Goal: Task Accomplishment & Management: Complete application form

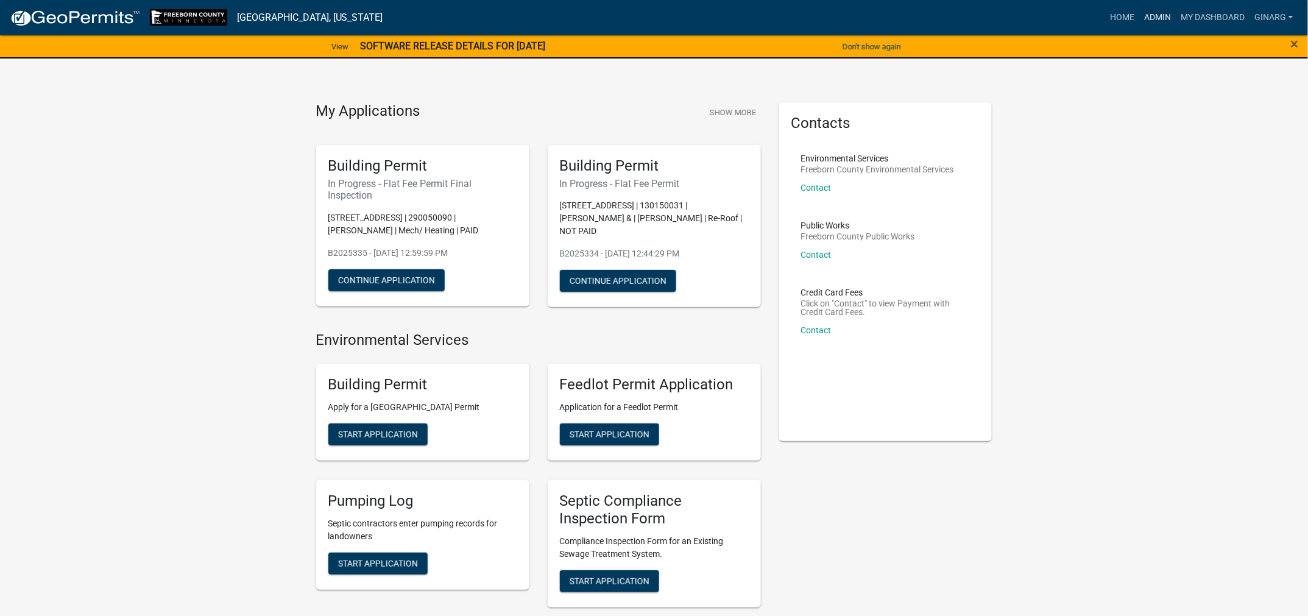
click at [1139, 25] on link "Admin" at bounding box center [1157, 17] width 37 height 23
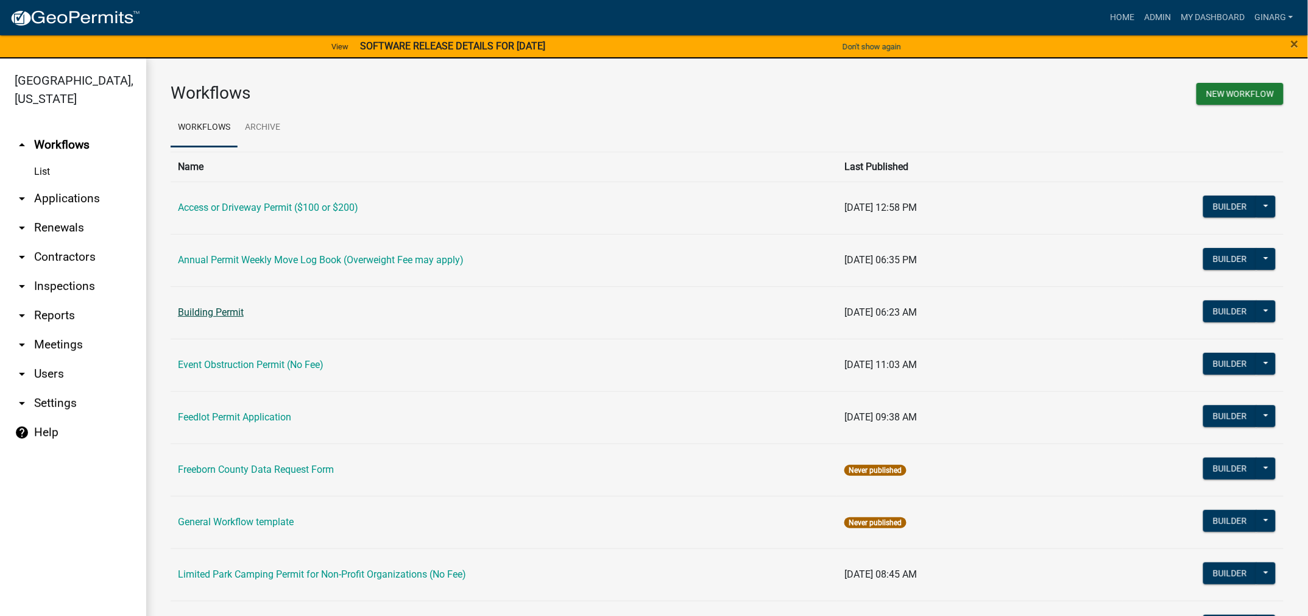
click at [214, 318] on link "Building Permit" at bounding box center [211, 312] width 66 height 12
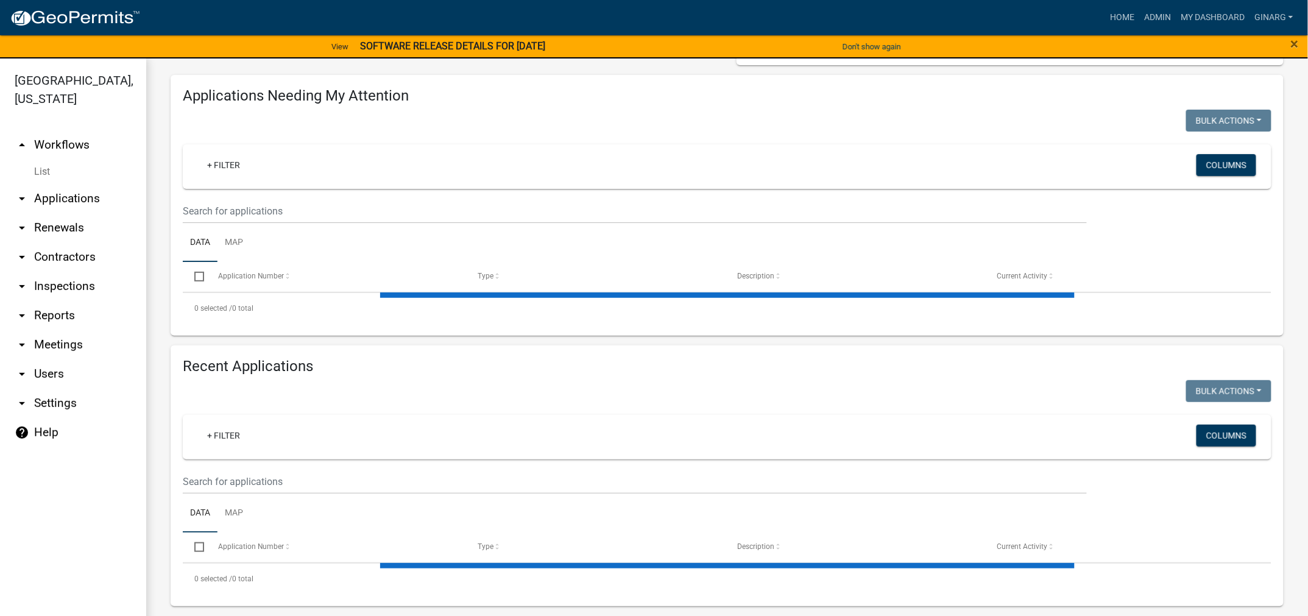
select select "3: 100"
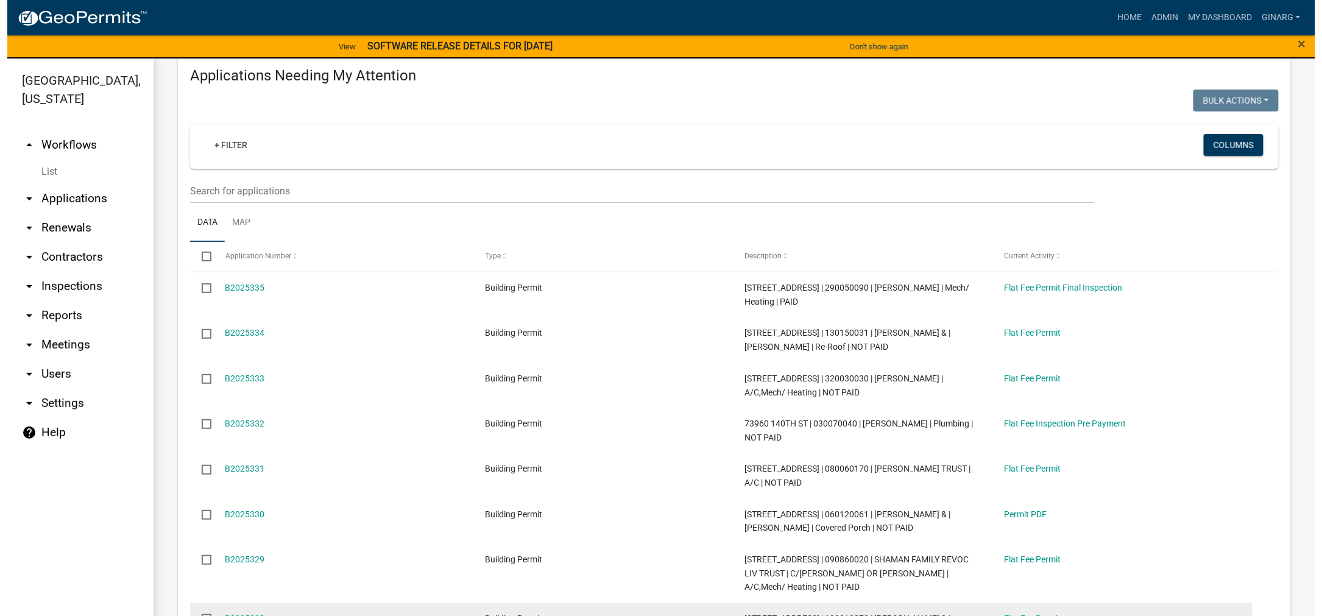
scroll to position [457, 0]
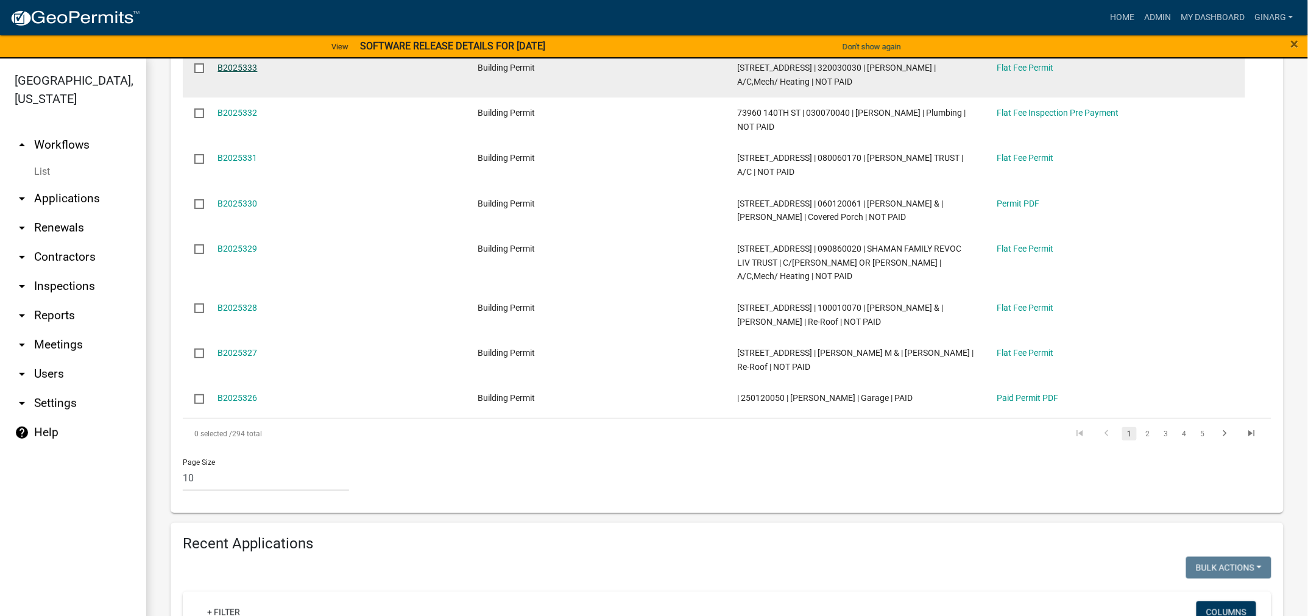
click at [258, 72] on link "B2025333" at bounding box center [238, 68] width 40 height 10
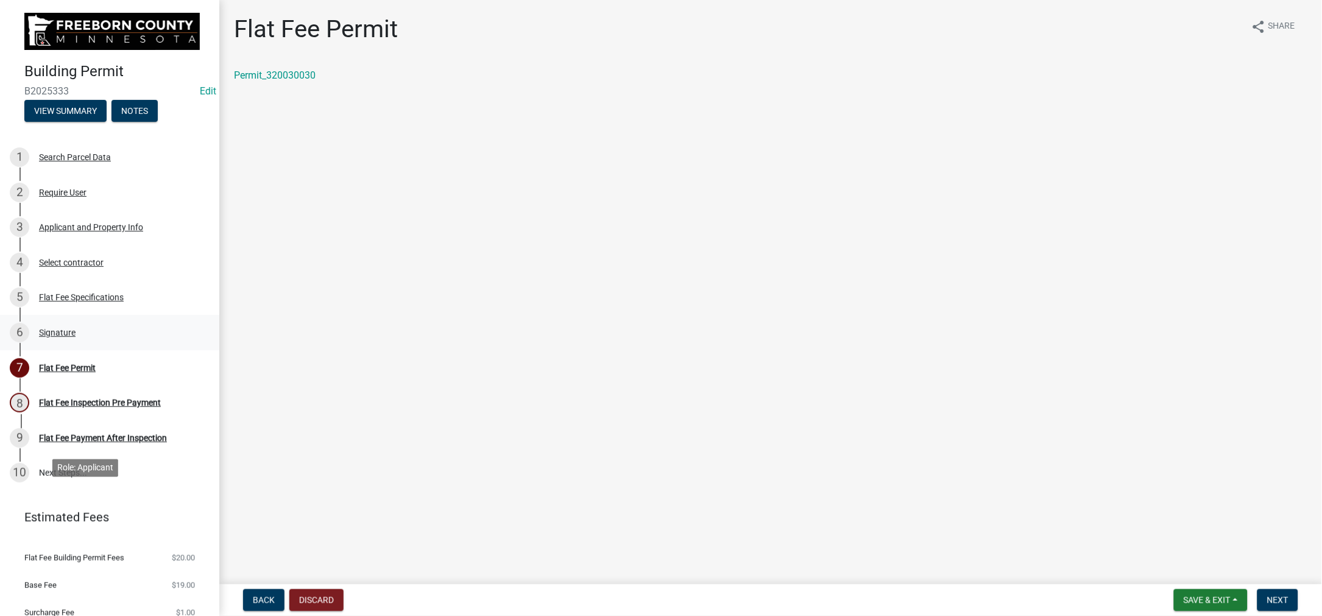
click at [76, 337] on div "Signature" at bounding box center [57, 332] width 37 height 9
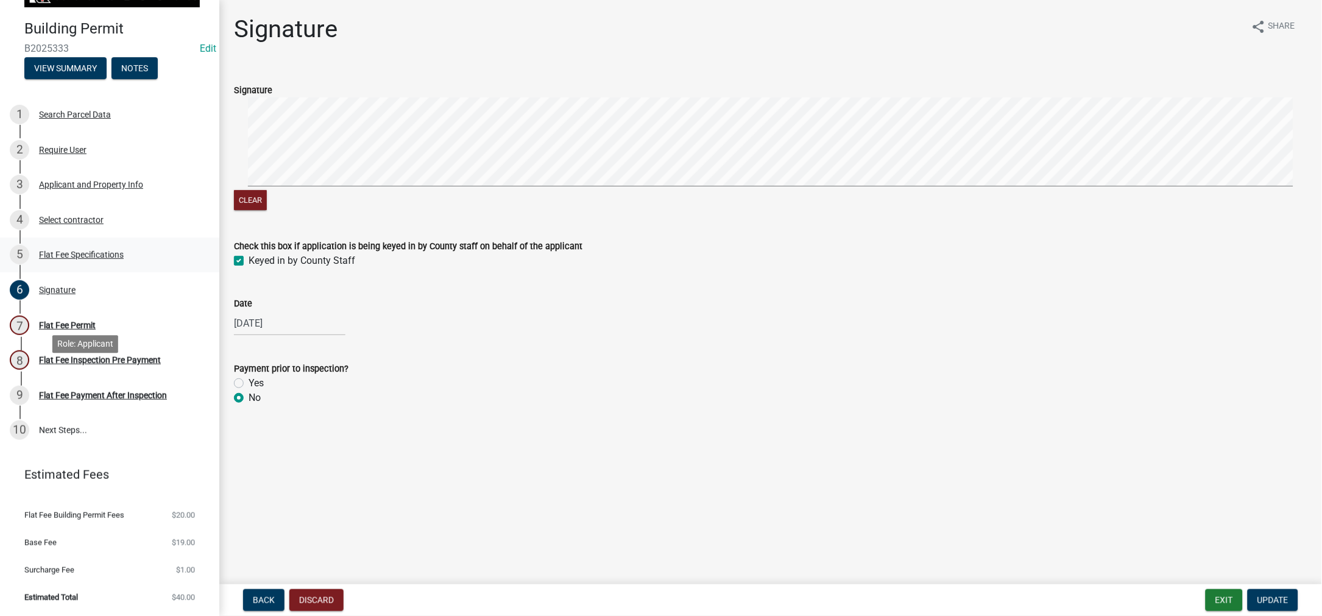
scroll to position [91, 0]
click at [96, 330] on div "Flat Fee Permit" at bounding box center [67, 325] width 57 height 9
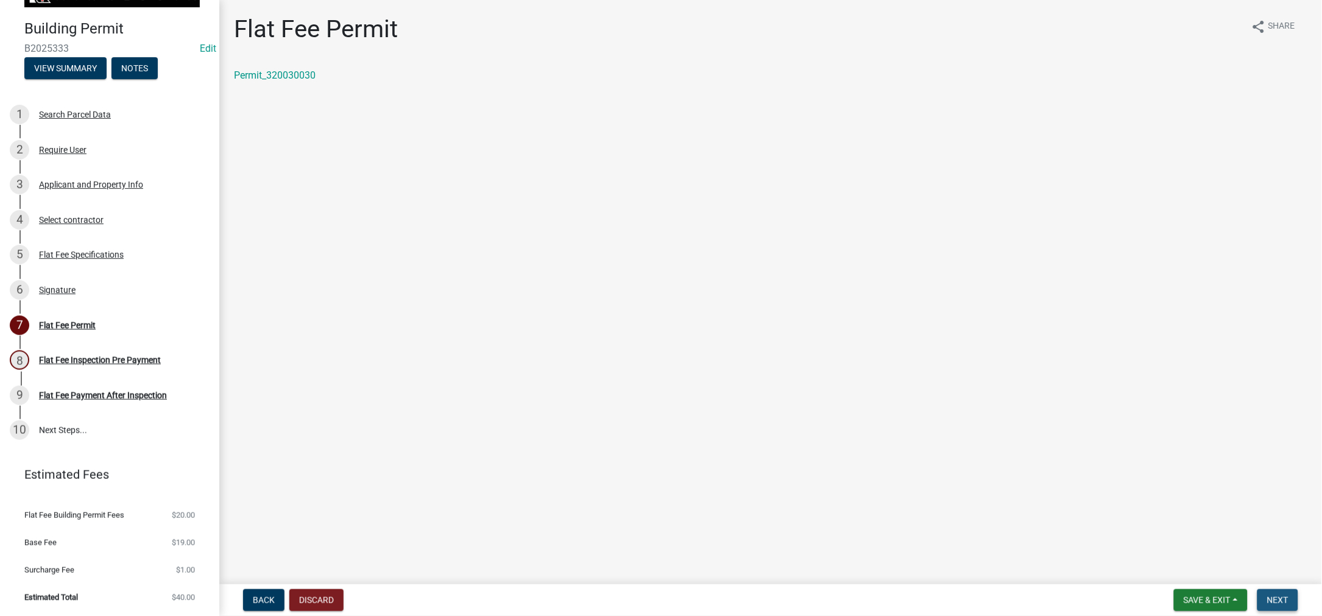
click at [1267, 595] on span "Next" at bounding box center [1277, 600] width 21 height 10
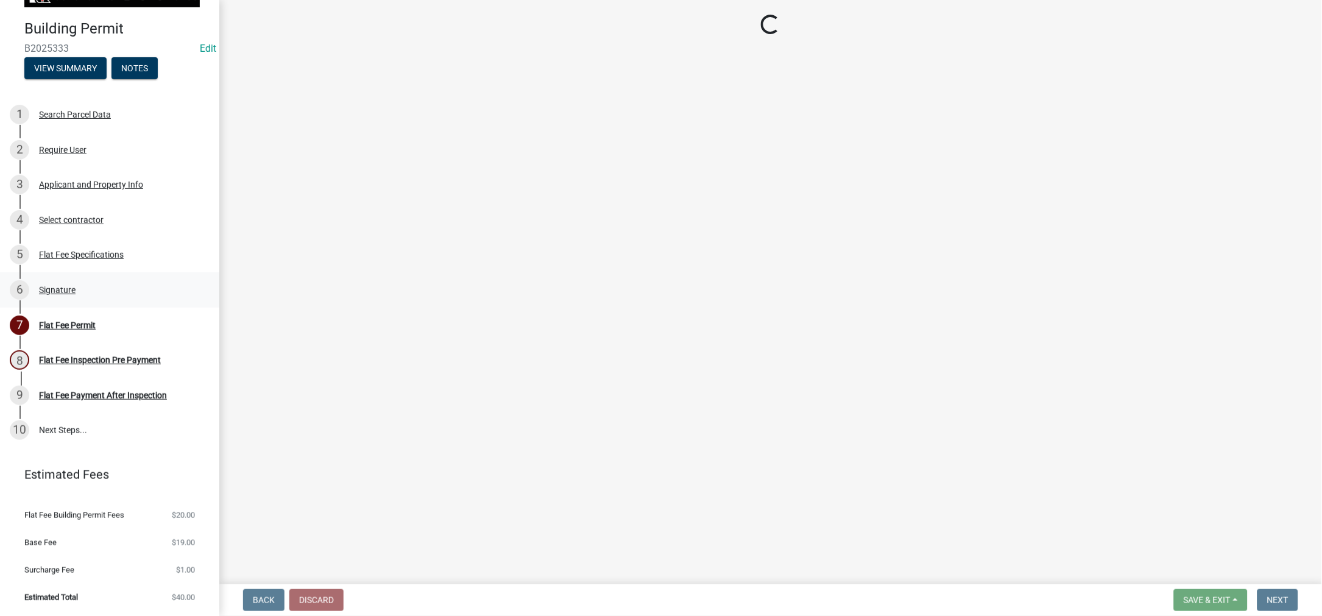
select select "3613e5d6-c0da-40a7-83d4-d5638b2e6124"
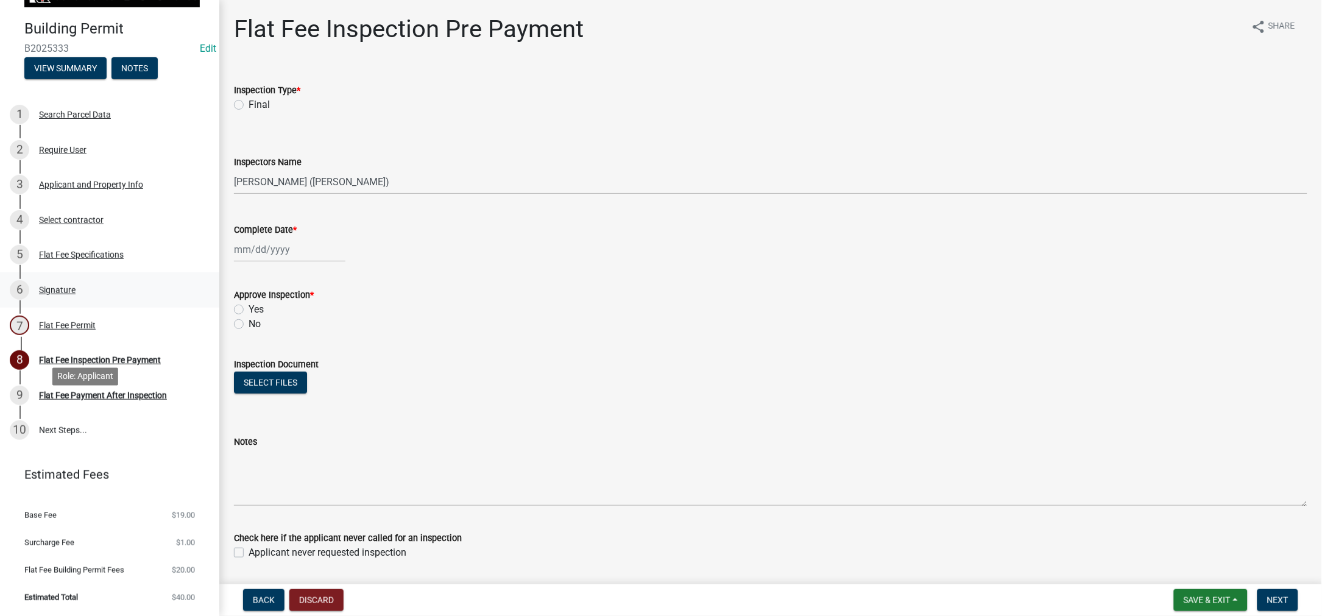
click at [76, 294] on div "Signature" at bounding box center [57, 290] width 37 height 9
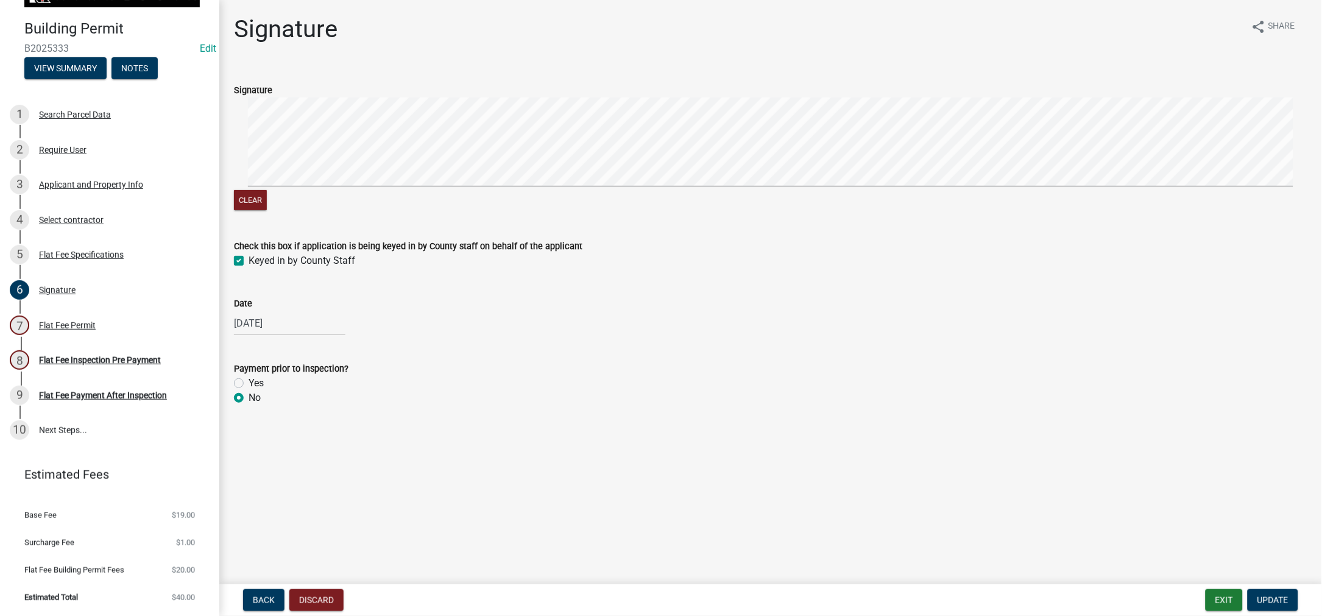
drag, startPoint x: 244, startPoint y: 526, endPoint x: 290, endPoint y: 513, distance: 48.0
click at [249, 390] on label "Yes" at bounding box center [256, 383] width 15 height 15
click at [249, 384] on input "Yes" at bounding box center [253, 380] width 8 height 8
radio input "true"
drag, startPoint x: 1246, startPoint y: 596, endPoint x: 1251, endPoint y: 585, distance: 12.0
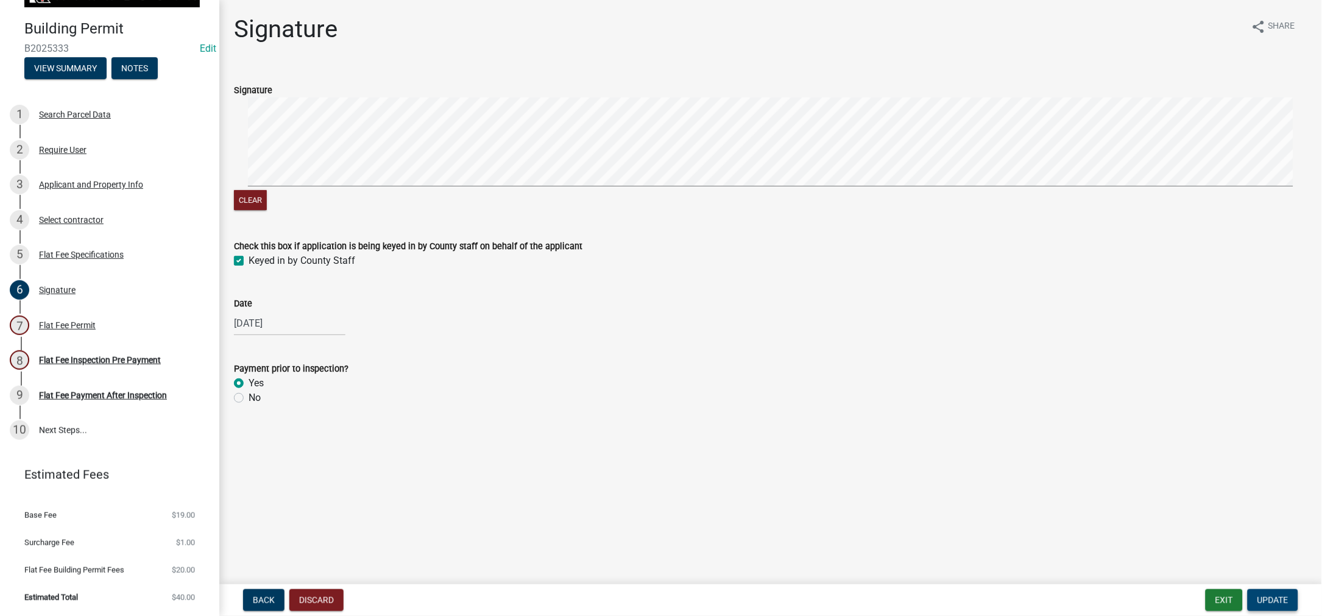
click at [1257, 595] on span "Update" at bounding box center [1272, 600] width 31 height 10
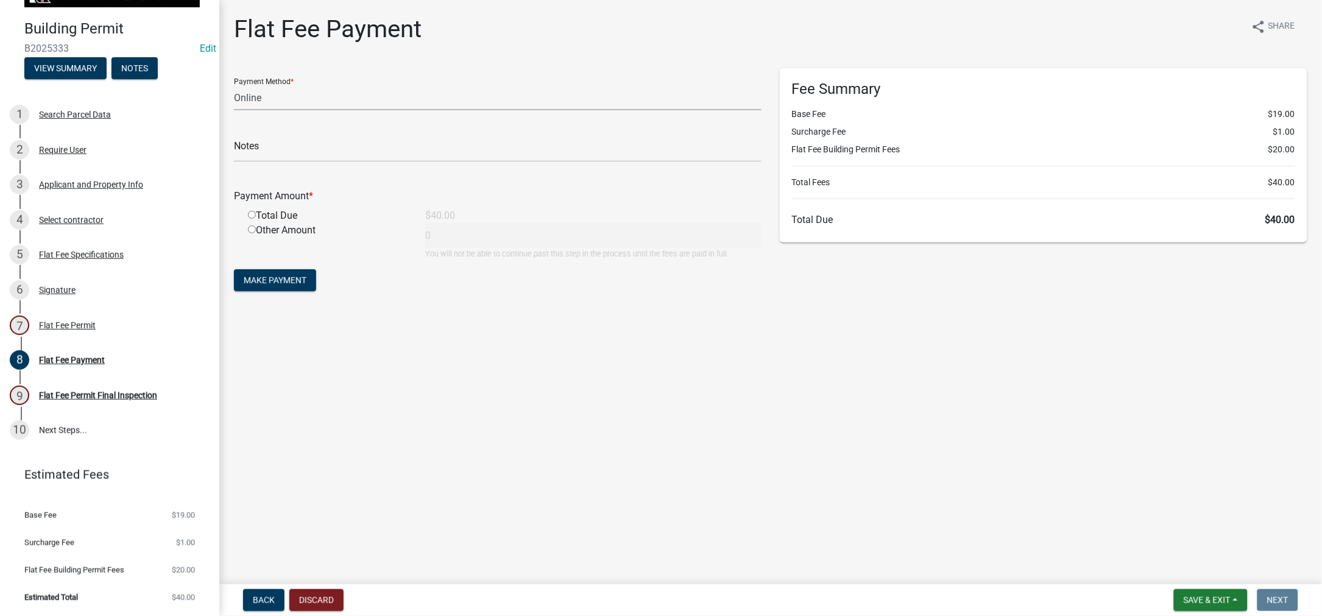
click at [291, 110] on select "Credit Card POS Check Cash Online" at bounding box center [497, 97] width 527 height 25
select select "0: 2"
click at [241, 110] on select "Credit Card POS Check Cash Online" at bounding box center [497, 97] width 527 height 25
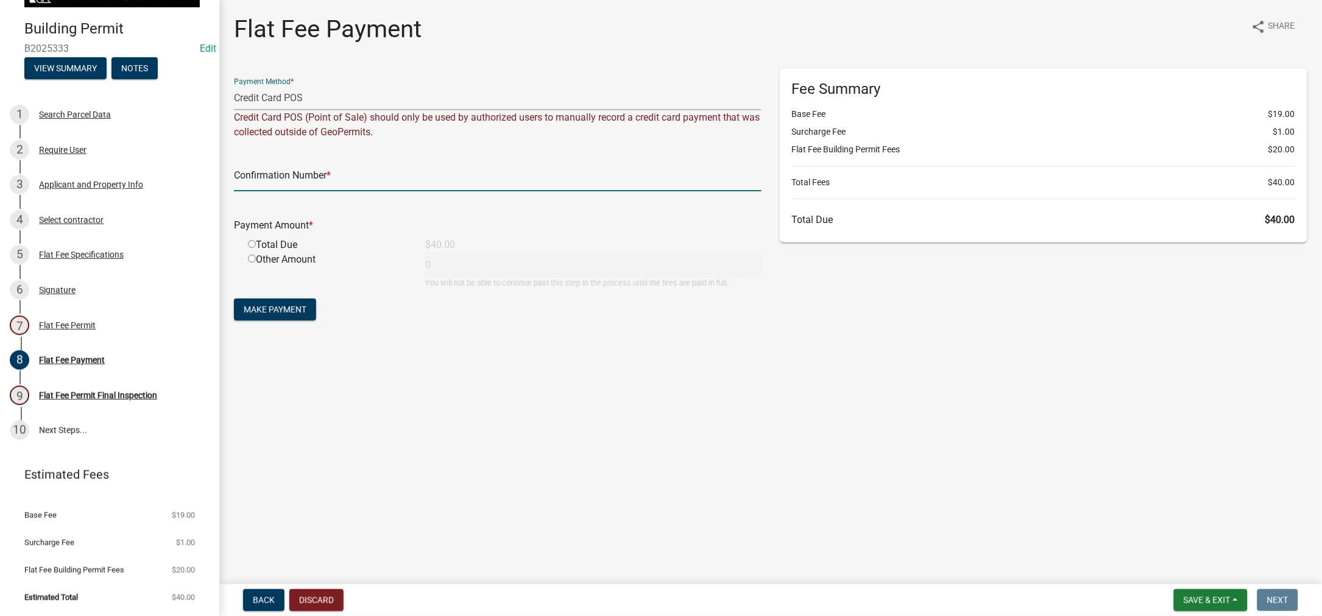
click at [269, 191] on input "text" at bounding box center [497, 178] width 527 height 25
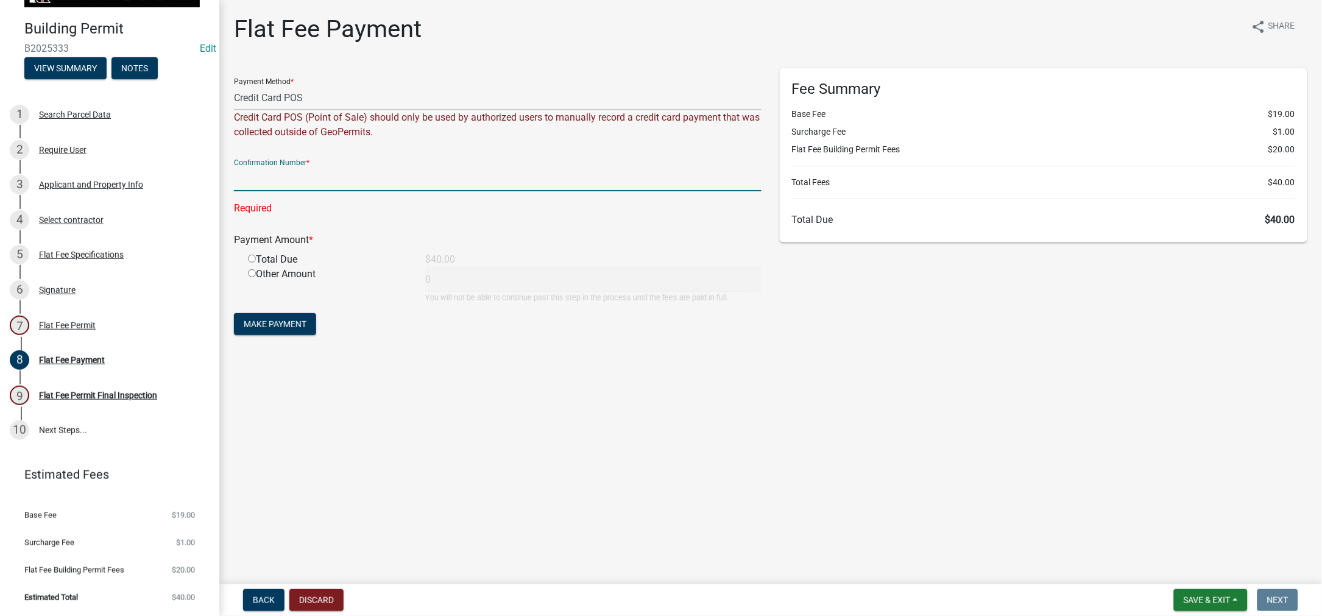
click at [246, 191] on input "text" at bounding box center [497, 178] width 527 height 25
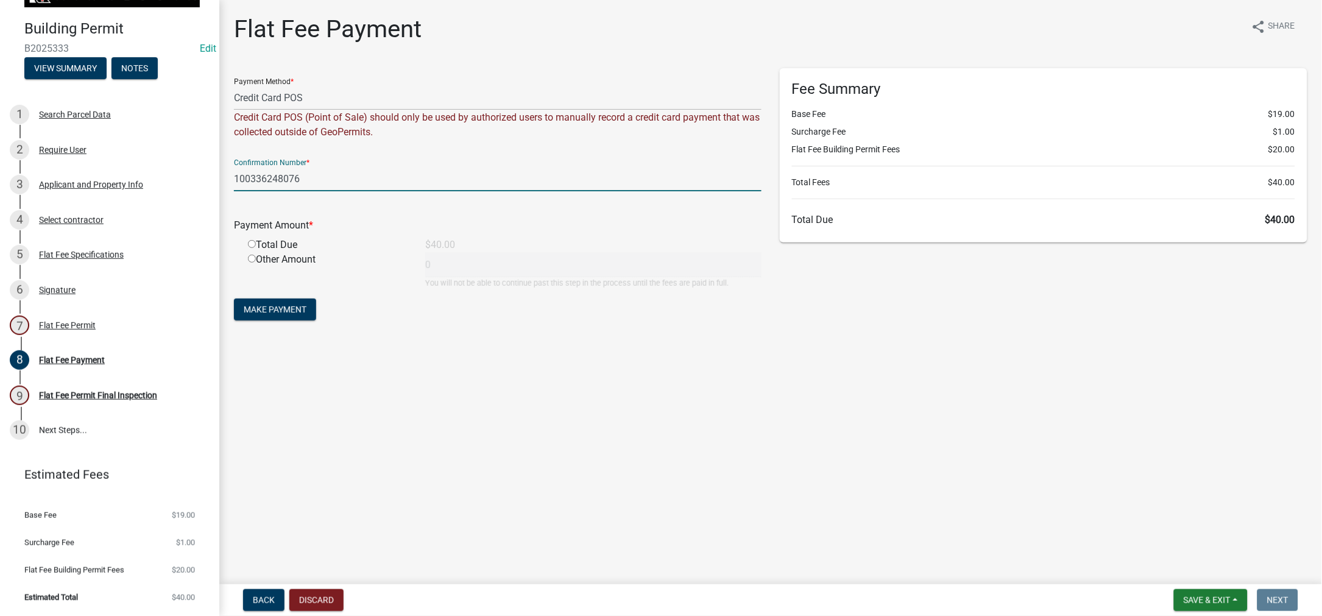
type input "100336248076"
click at [256, 248] on input "radio" at bounding box center [252, 244] width 8 height 8
radio input "true"
type input "40"
click at [306, 314] on span "Make Payment" at bounding box center [275, 310] width 63 height 10
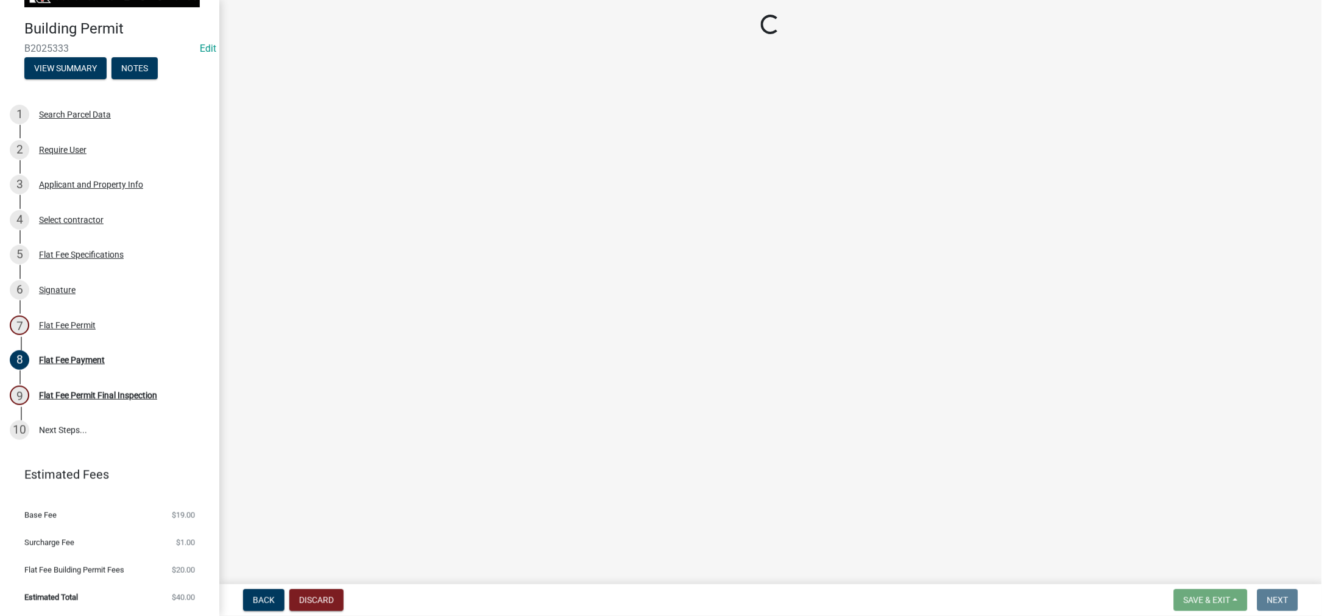
select select "3613e5d6-c0da-40a7-83d4-d5638b2e6124"
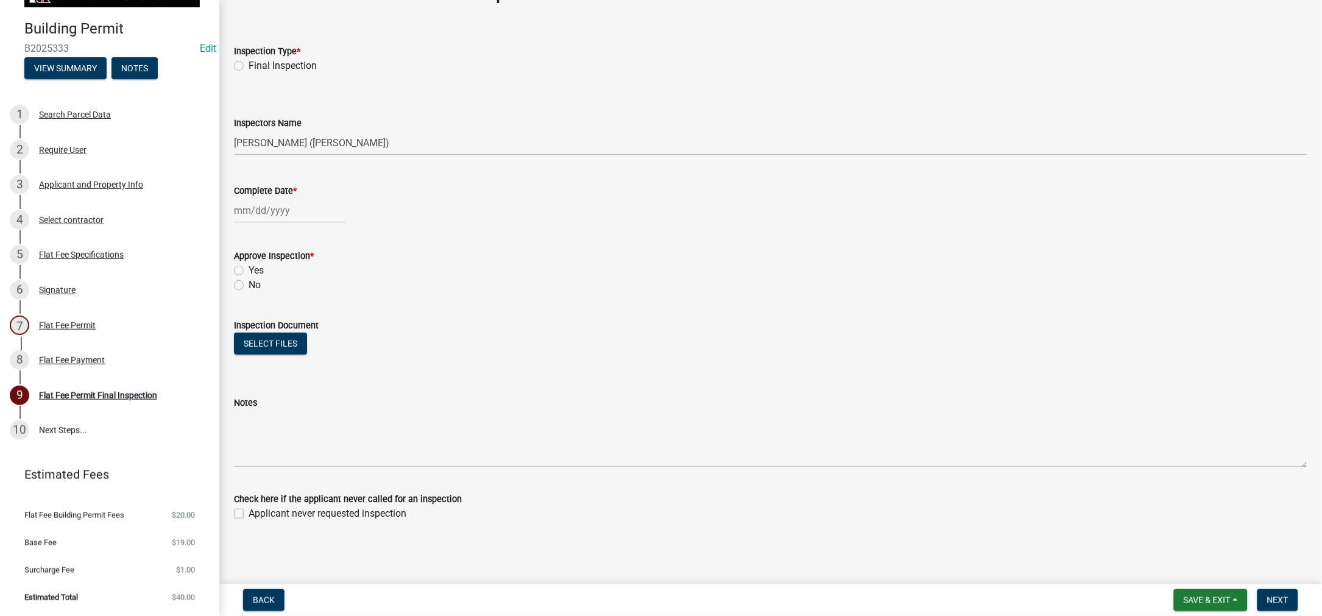
scroll to position [328, 0]
click at [1184, 600] on span "Save & Exit" at bounding box center [1207, 600] width 47 height 10
drag, startPoint x: 1101, startPoint y: 545, endPoint x: 1107, endPoint y: 541, distance: 7.6
click at [1150, 545] on button "Save & Exit" at bounding box center [1198, 557] width 97 height 29
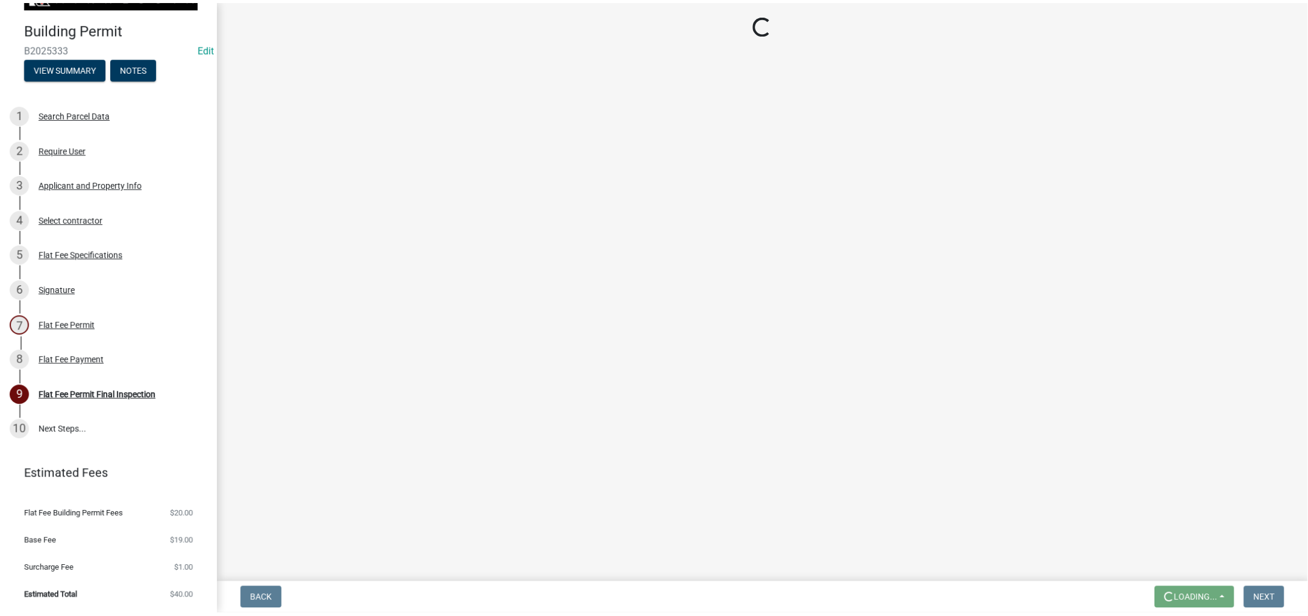
scroll to position [0, 0]
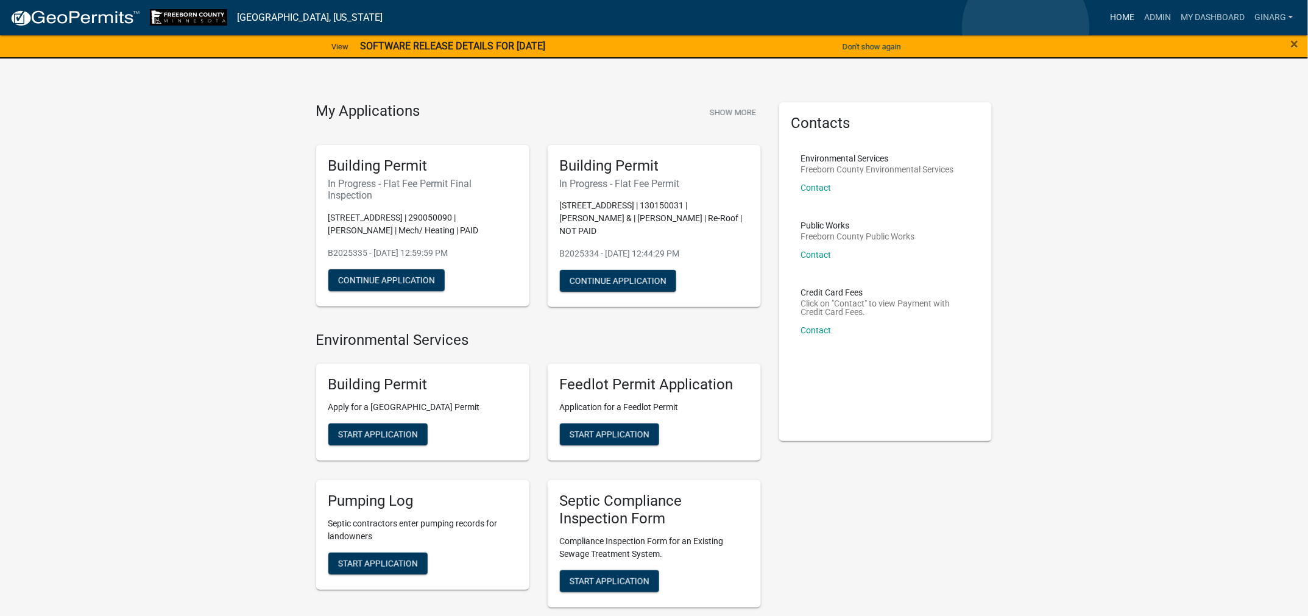
click at [1105, 27] on link "Home" at bounding box center [1122, 17] width 34 height 23
click at [1105, 24] on link "Home" at bounding box center [1122, 17] width 34 height 23
click at [1105, 19] on link "Home" at bounding box center [1122, 17] width 34 height 23
click at [1105, 18] on link "Home" at bounding box center [1122, 17] width 34 height 23
click at [1139, 22] on link "Admin" at bounding box center [1157, 17] width 37 height 23
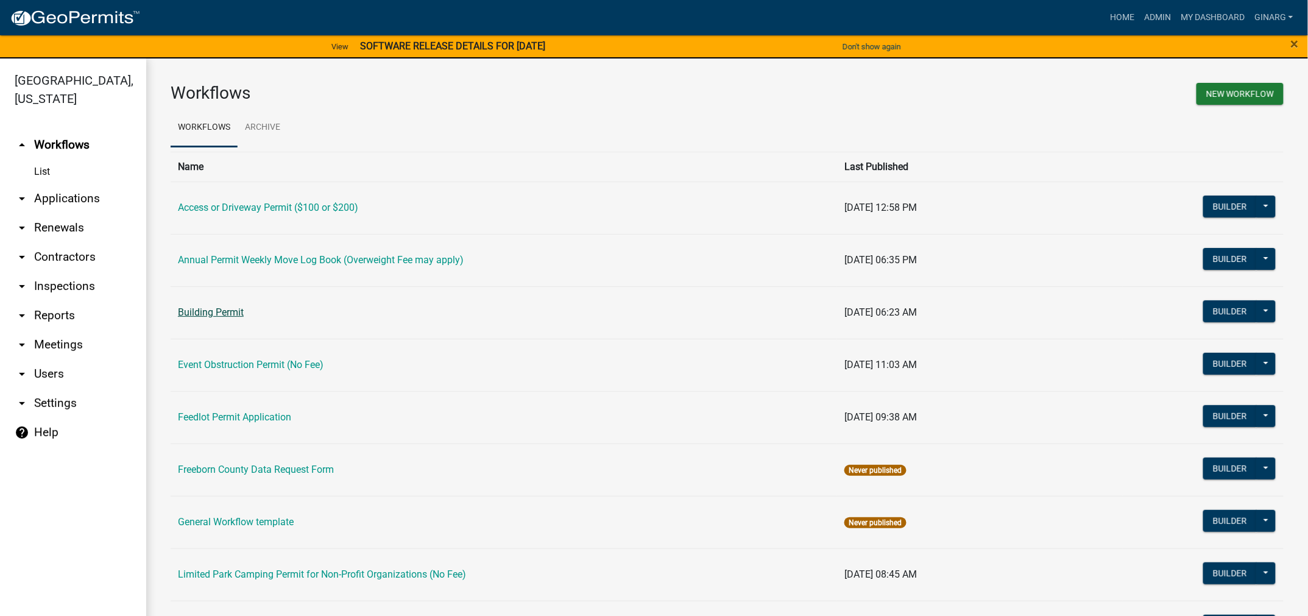
click at [236, 318] on link "Building Permit" at bounding box center [211, 312] width 66 height 12
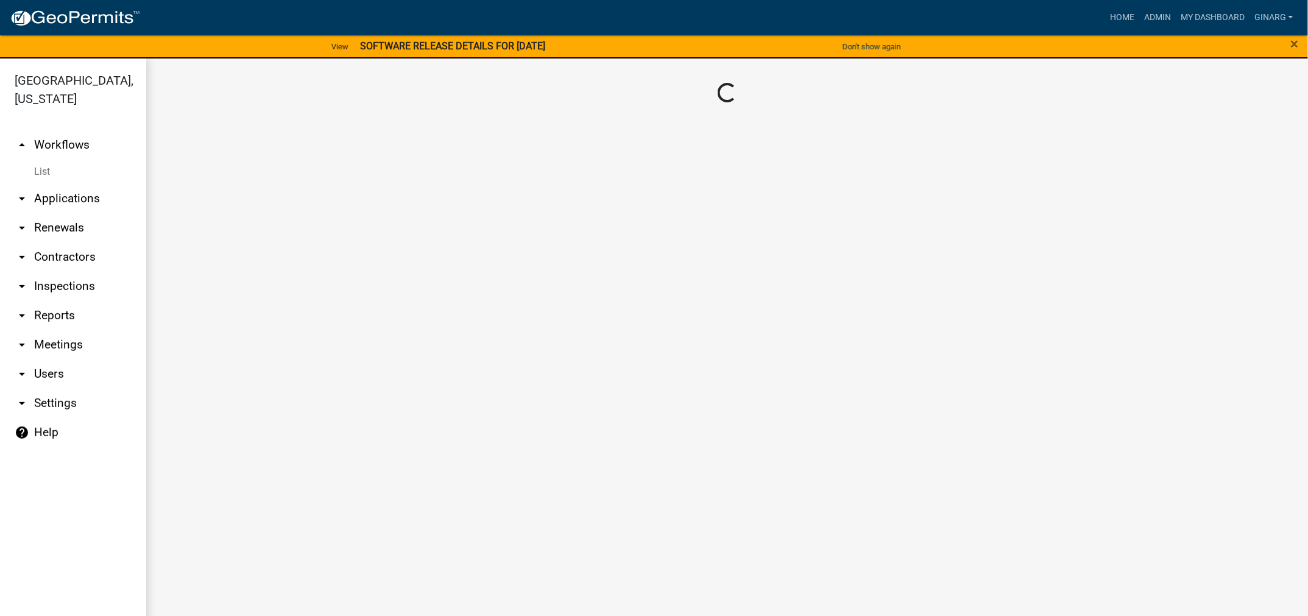
click at [236, 422] on main "Loading..." at bounding box center [727, 344] width 1162 height 572
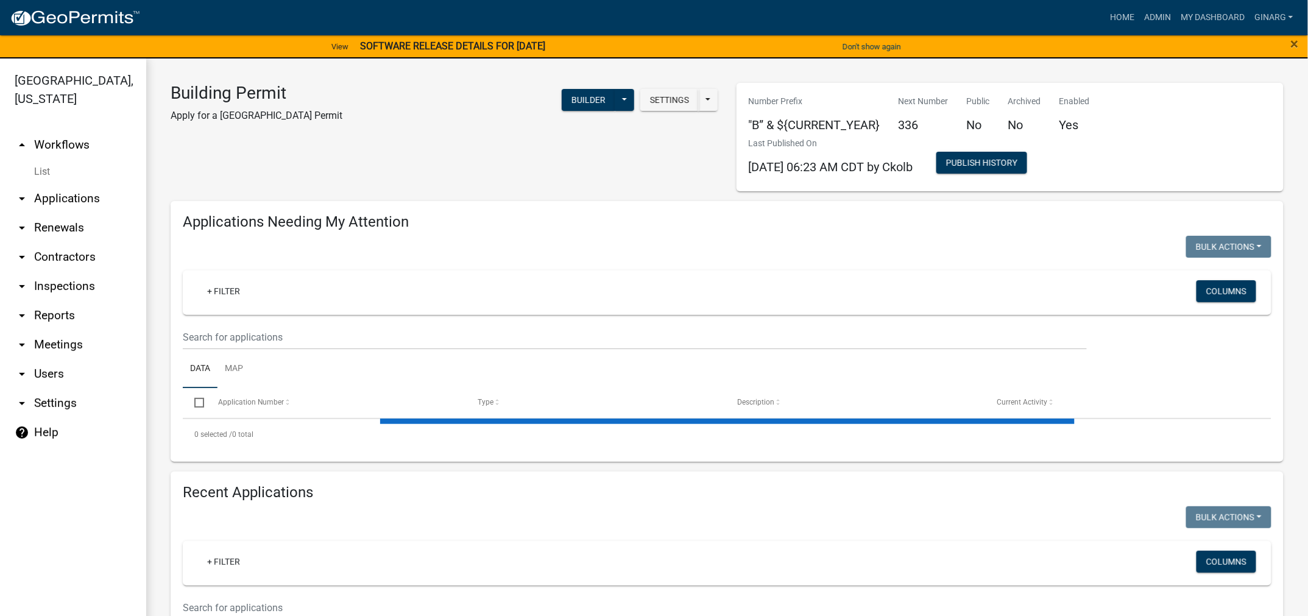
select select "3: 100"
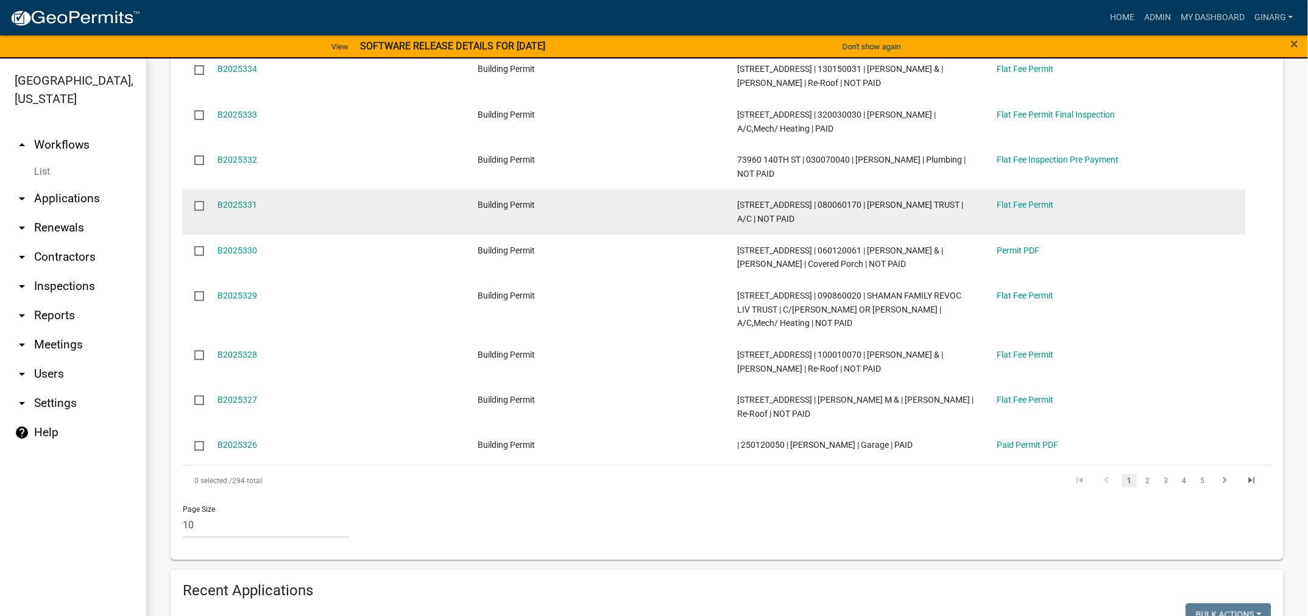
scroll to position [365, 0]
